Goal: Transaction & Acquisition: Purchase product/service

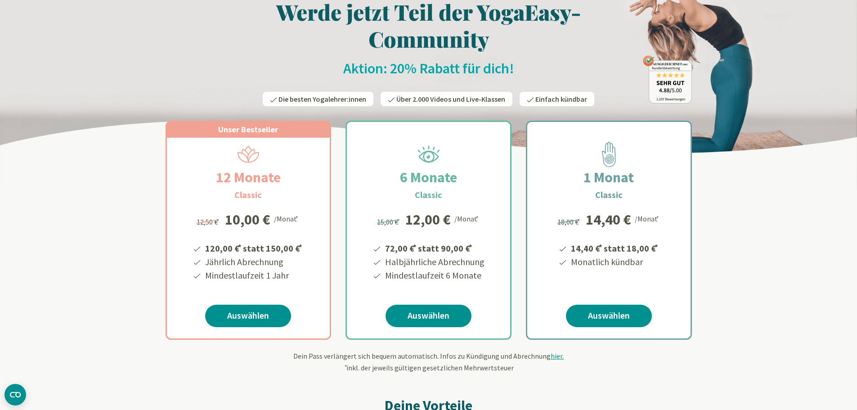
scroll to position [45, 0]
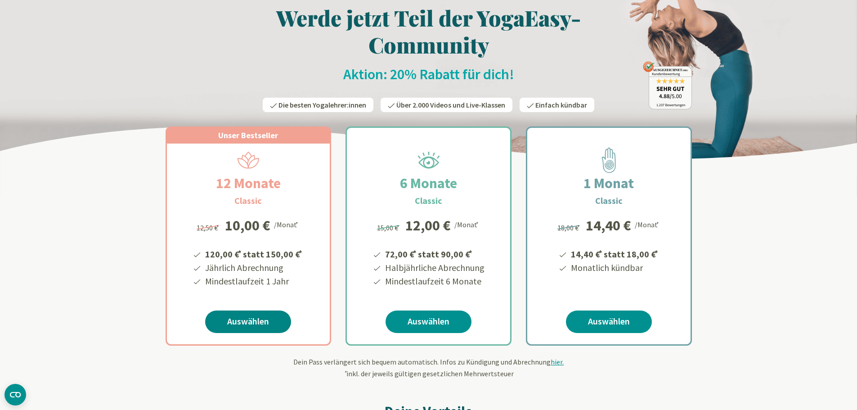
click at [241, 321] on link "Auswählen" at bounding box center [248, 321] width 86 height 22
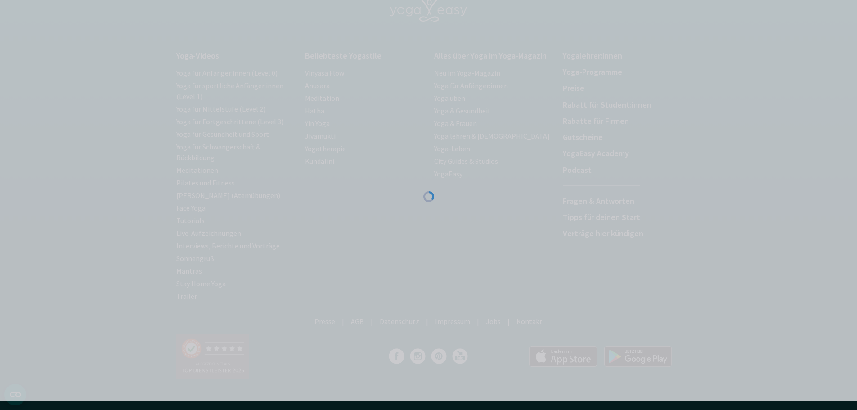
scroll to position [90, 0]
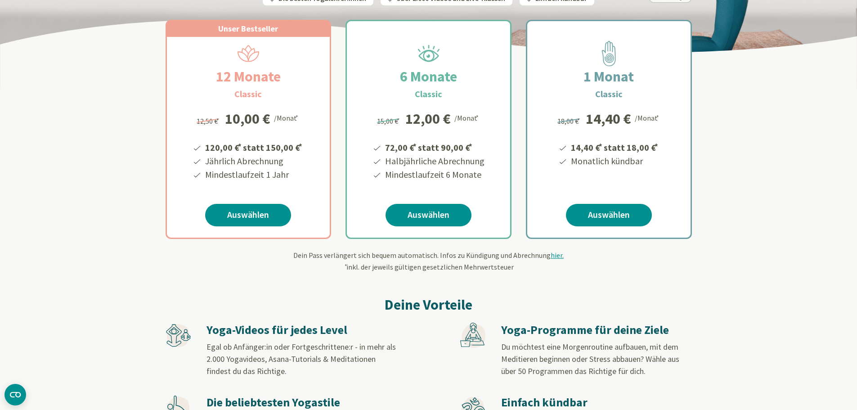
scroll to position [45, 0]
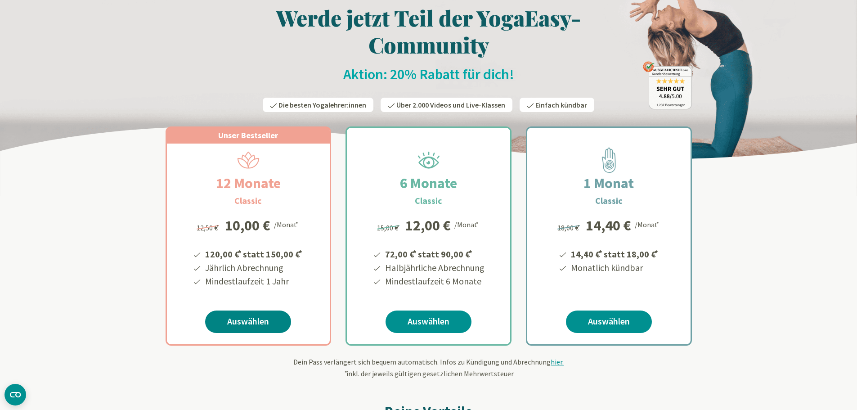
click at [241, 322] on link "Auswählen" at bounding box center [248, 321] width 86 height 22
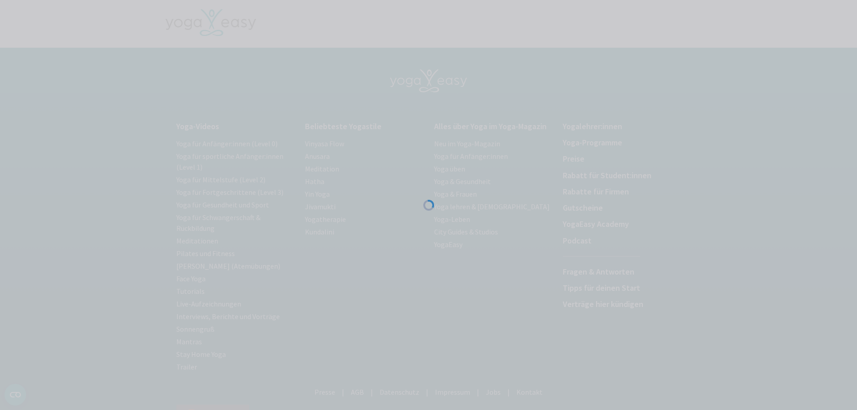
scroll to position [9, 0]
